Goal: Obtain resource: Download file/media

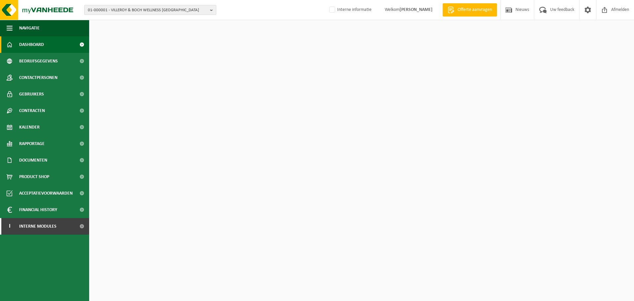
drag, startPoint x: 0, startPoint y: 0, endPoint x: 132, endPoint y: 12, distance: 132.3
click at [132, 12] on span "01-000001 - VILLEROY & BOCH WELLNESS NV" at bounding box center [148, 10] width 120 height 10
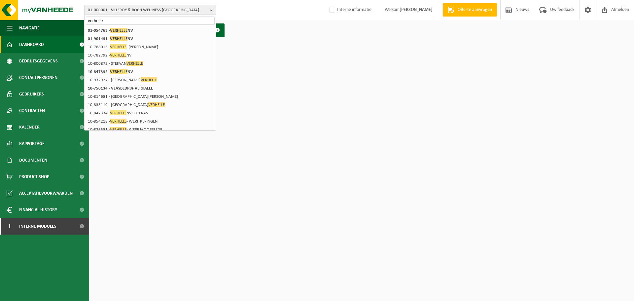
type input "verhelle"
click at [120, 31] on span "VERHELLE" at bounding box center [119, 30] width 18 height 5
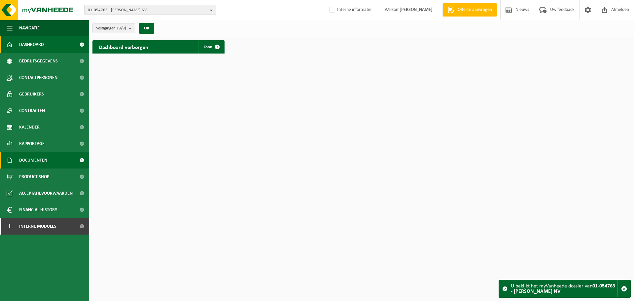
click at [37, 160] on span "Documenten" at bounding box center [33, 160] width 28 height 17
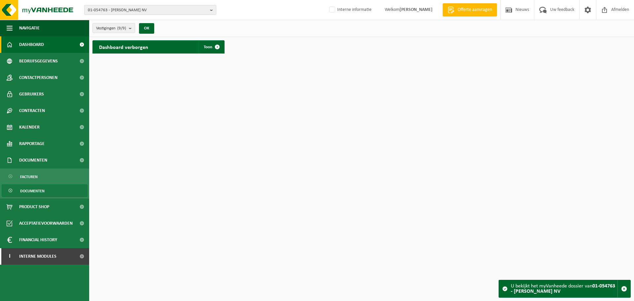
click at [49, 186] on link "Documenten" at bounding box center [45, 190] width 86 height 13
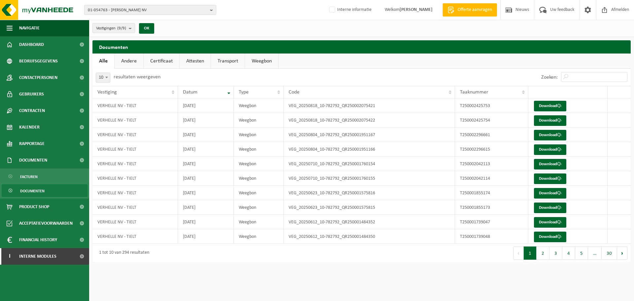
click at [195, 62] on link "Attesten" at bounding box center [195, 61] width 31 height 15
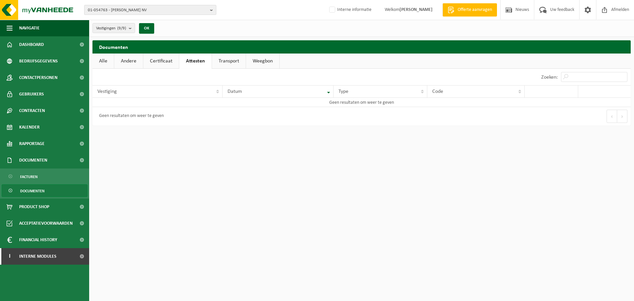
click at [190, 14] on span "01-054763 - [PERSON_NAME] NV" at bounding box center [148, 10] width 120 height 10
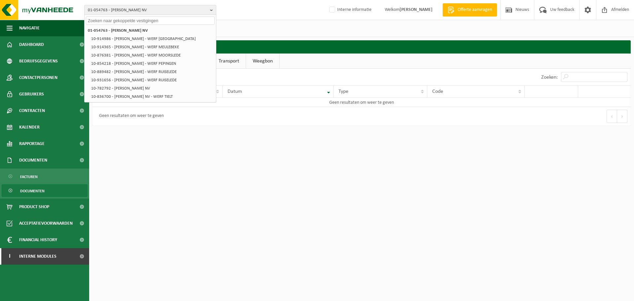
click at [273, 180] on html "01-054763 - [PERSON_NAME] NV 01-054763 - [PERSON_NAME] NV 10-914986 - [PERSON_N…" at bounding box center [317, 150] width 634 height 301
click at [307, 41] on h2 "Documenten" at bounding box center [361, 46] width 538 height 13
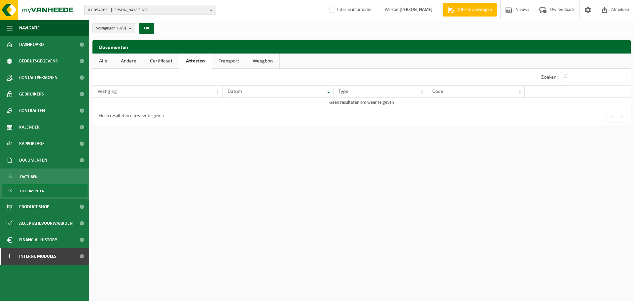
click at [157, 66] on link "Certificaat" at bounding box center [161, 61] width 36 height 15
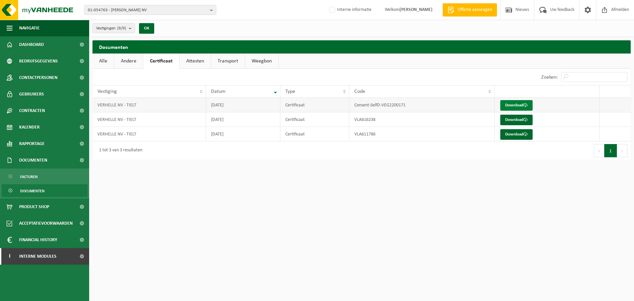
click at [521, 105] on link "Download" at bounding box center [516, 105] width 32 height 11
click at [316, 177] on html "01-054763 - [PERSON_NAME] NV 01-054763 - [PERSON_NAME] NV 10-914986 - [PERSON_N…" at bounding box center [317, 150] width 634 height 301
